Goal: Task Accomplishment & Management: Complete application form

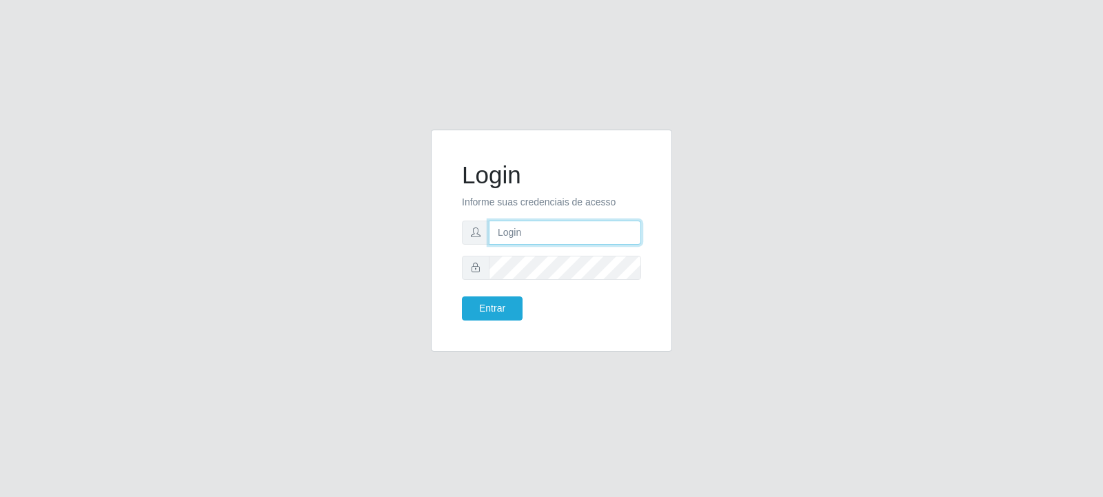
click at [494, 232] on input "text" at bounding box center [565, 233] width 152 height 24
type input "[EMAIL_ADDRESS][DOMAIN_NAME]"
click at [522, 307] on div "Entrar" at bounding box center [501, 308] width 100 height 24
click at [511, 307] on button "Entrar" at bounding box center [492, 308] width 61 height 24
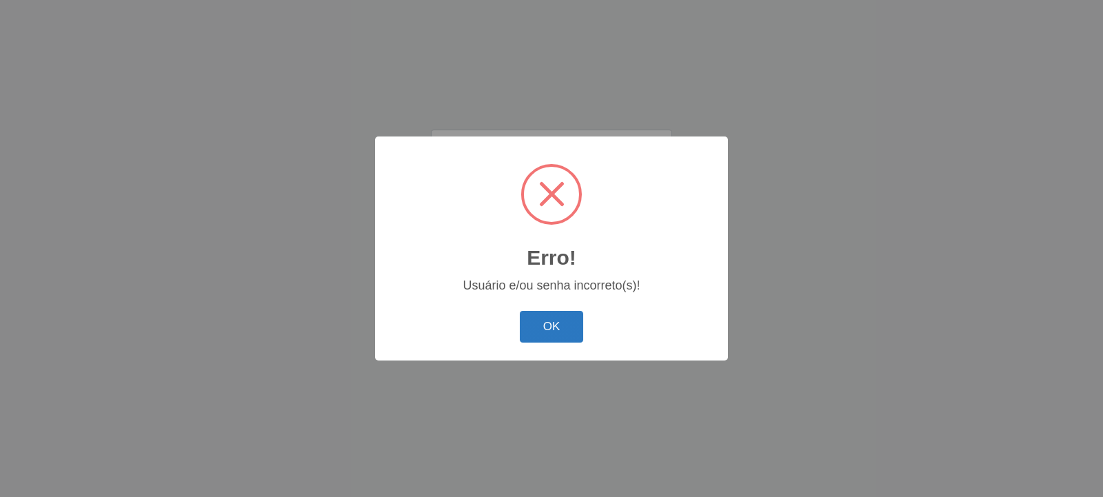
click at [542, 338] on button "OK" at bounding box center [552, 327] width 64 height 32
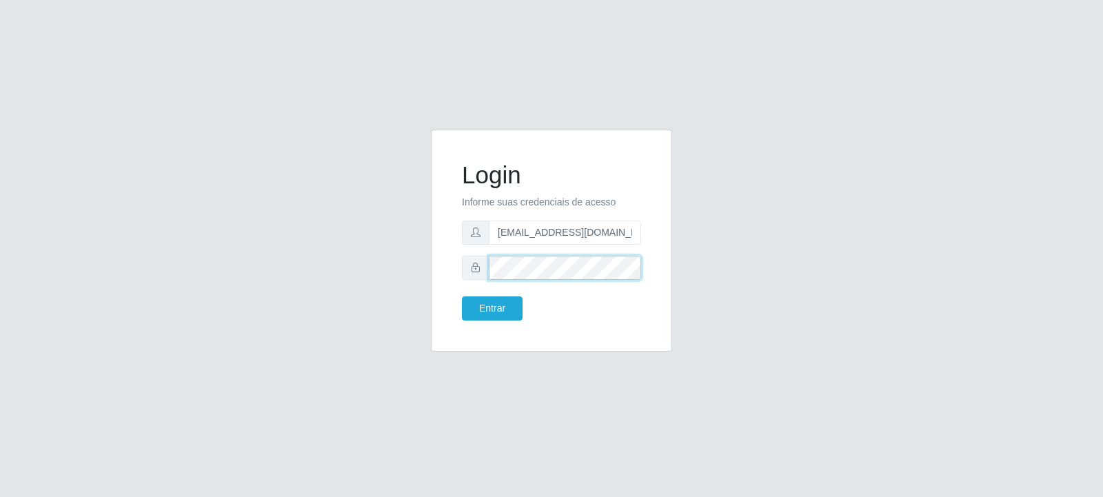
click at [249, 261] on div "Login Informe suas credenciais de acesso [EMAIL_ADDRESS][DOMAIN_NAME] Entrar" at bounding box center [552, 249] width 786 height 238
click at [500, 310] on button "Entrar" at bounding box center [492, 308] width 61 height 24
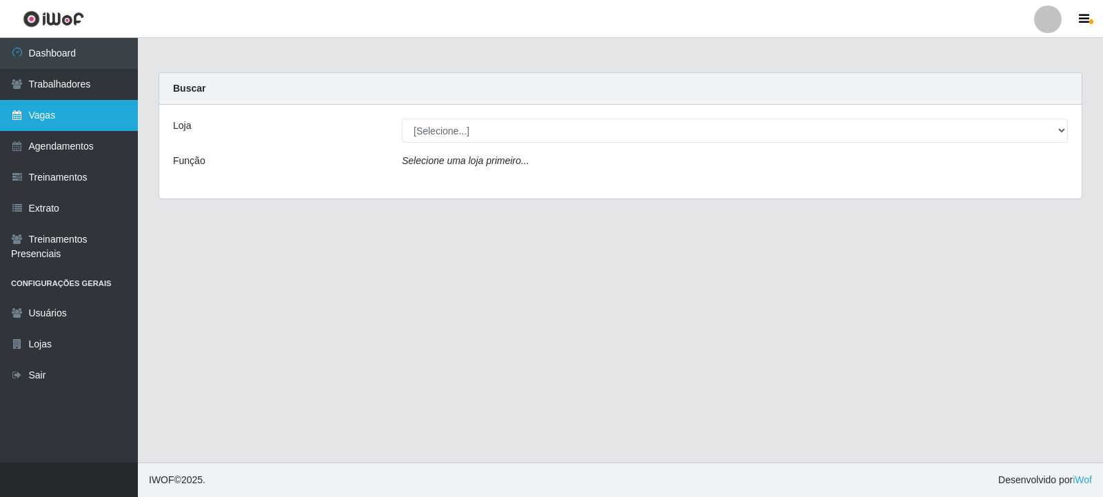
click at [46, 119] on link "Vagas" at bounding box center [69, 115] width 138 height 31
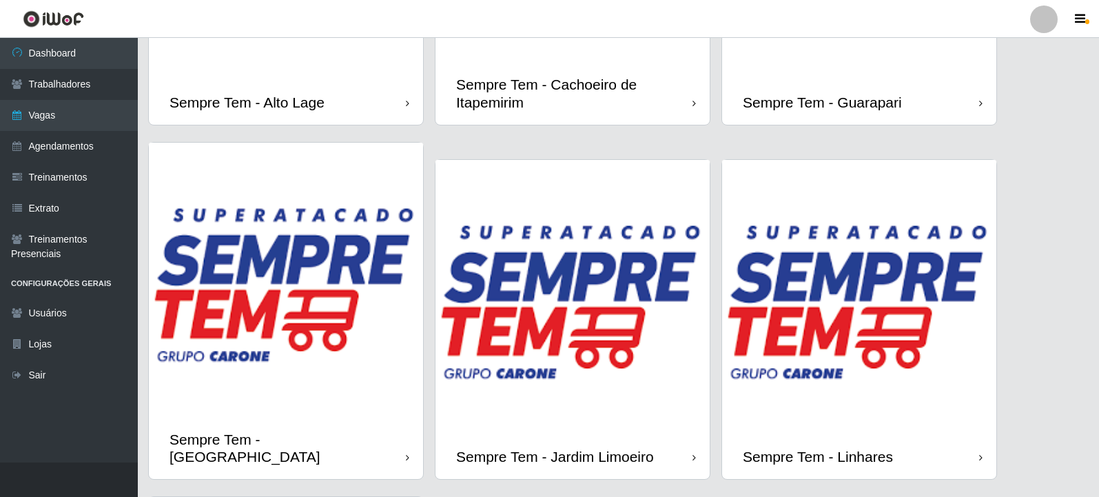
scroll to position [1103, 0]
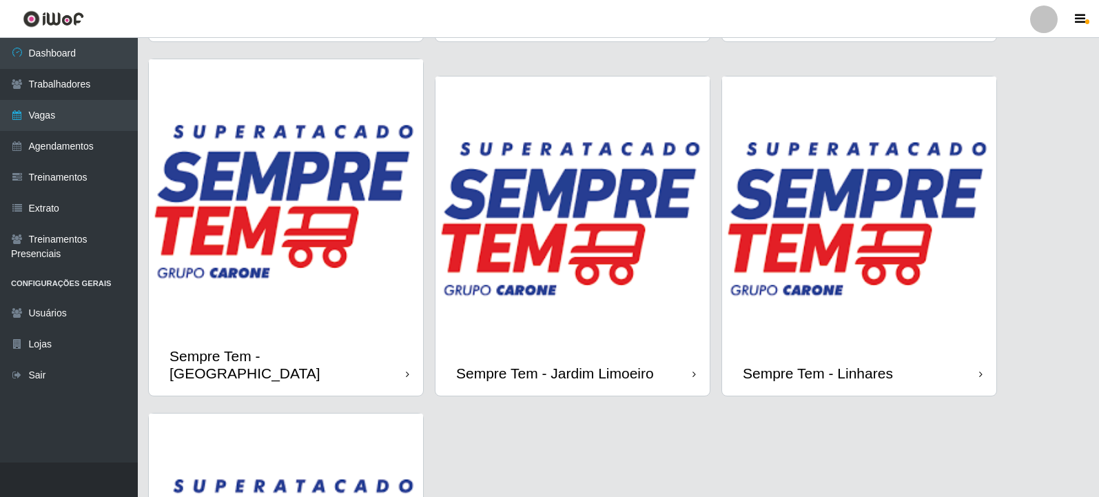
click at [231, 257] on img at bounding box center [286, 196] width 274 height 274
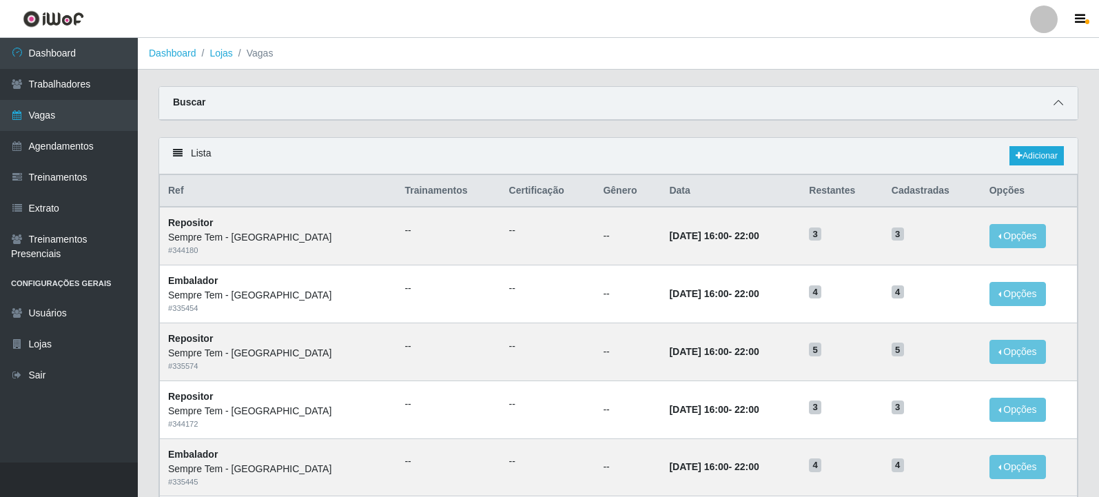
click at [1052, 105] on span at bounding box center [1058, 103] width 17 height 16
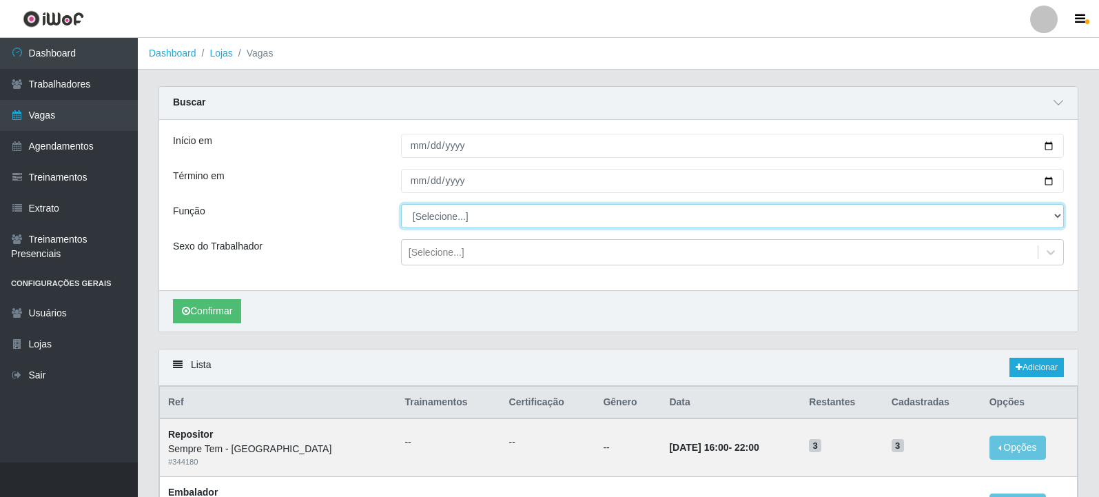
click at [489, 216] on select "[Selecione...] Embalador Embalador + Embalador ++ Repositor Repositor + Reposit…" at bounding box center [732, 216] width 663 height 24
